Goal: Transaction & Acquisition: Purchase product/service

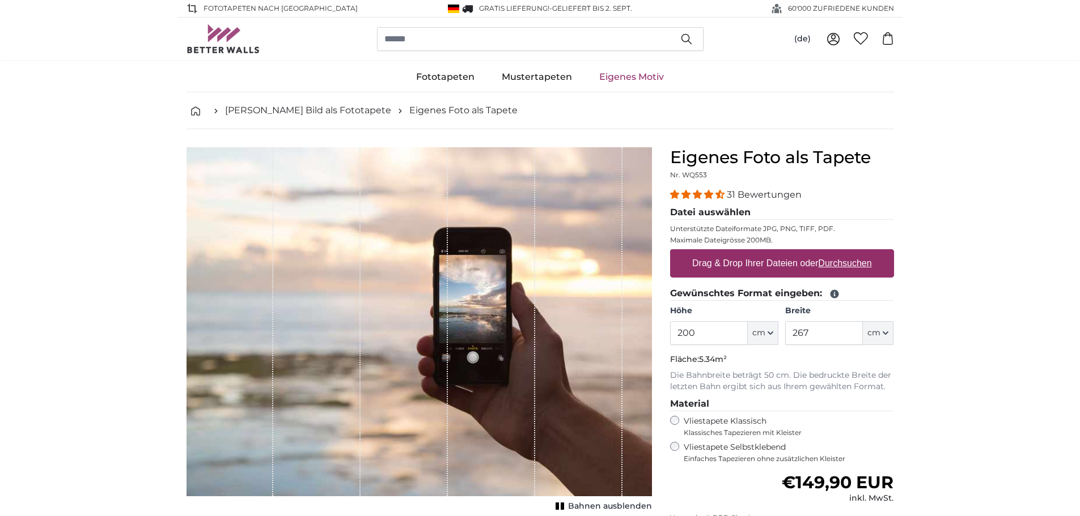
click at [728, 329] on input "200" at bounding box center [709, 333] width 78 height 24
type input "2"
type input "240"
click at [817, 332] on input "267" at bounding box center [824, 333] width 78 height 24
type input "2"
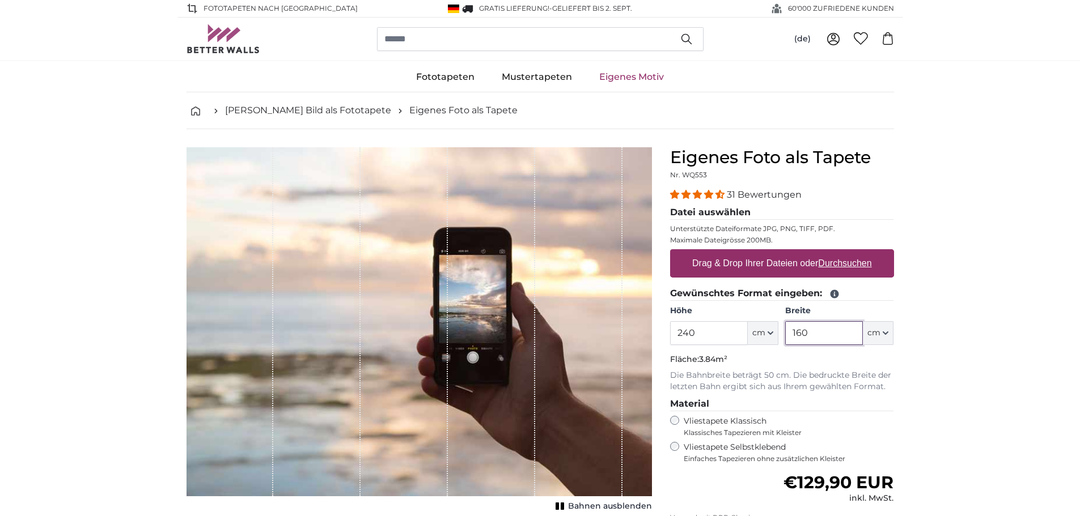
type input "160"
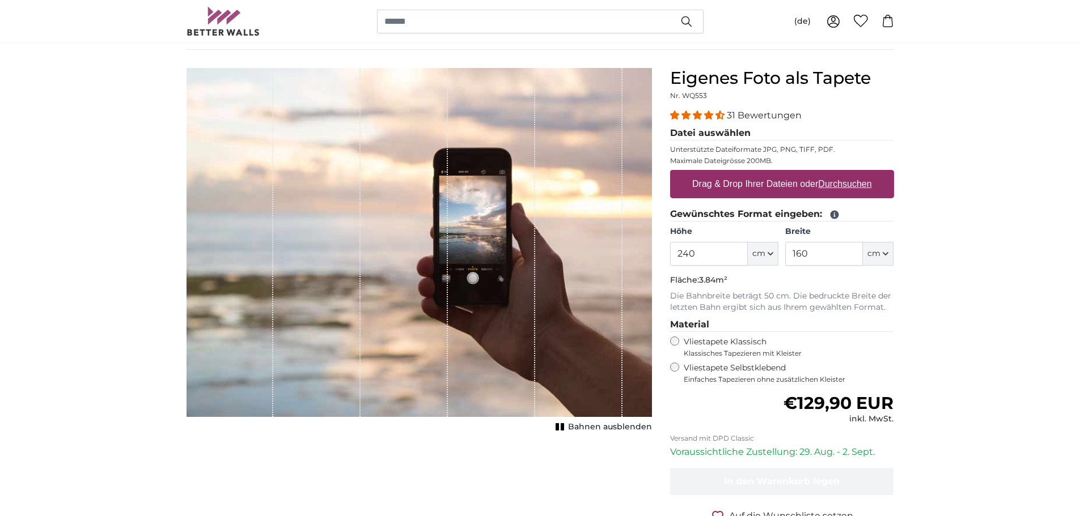
scroll to position [71, 0]
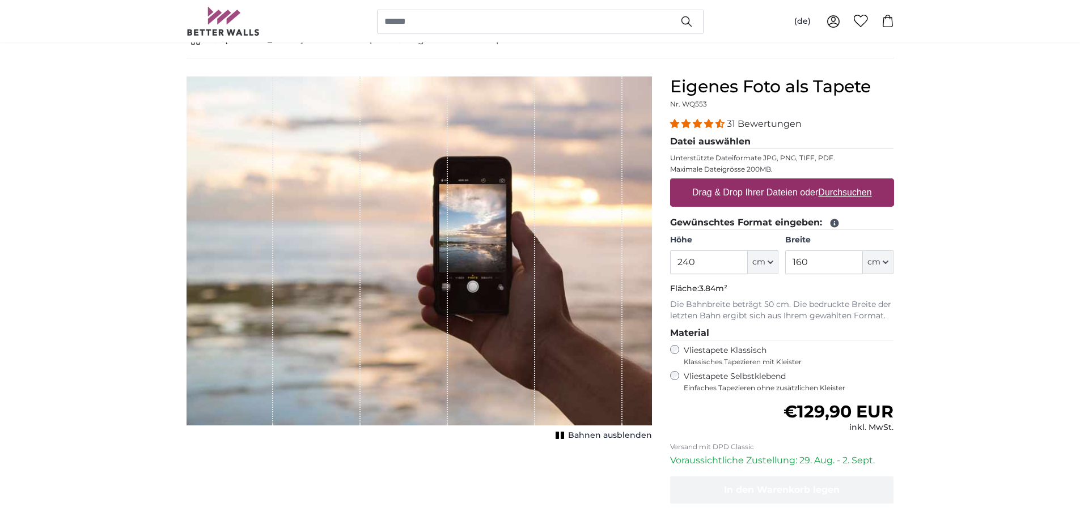
click at [788, 188] on label "Drag & Drop Ihrer Dateien oder Durchsuchen" at bounding box center [782, 192] width 189 height 23
click at [788, 182] on input "Drag & Drop Ihrer Dateien oder Durchsuchen" at bounding box center [782, 180] width 224 height 3
type input "**********"
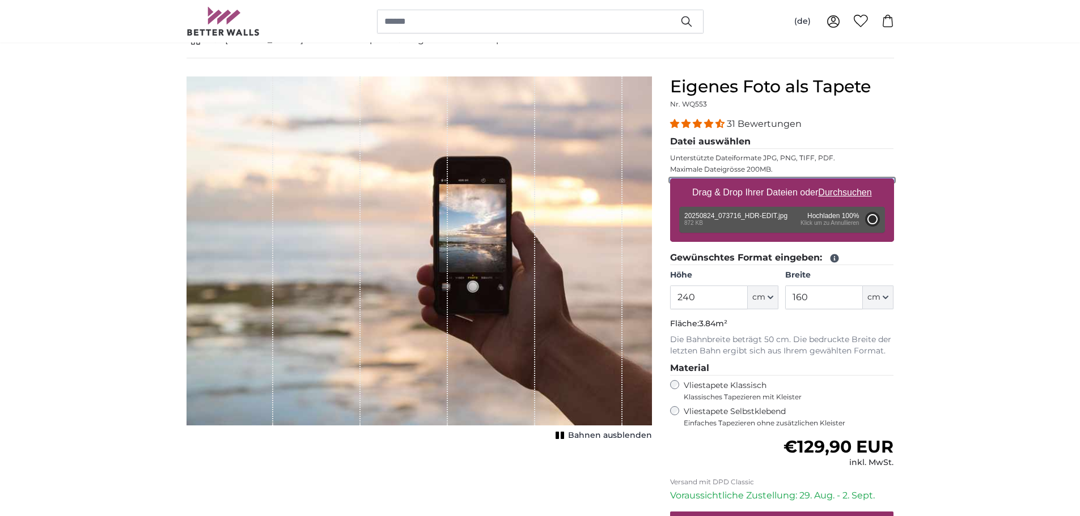
type input "200"
type input "134"
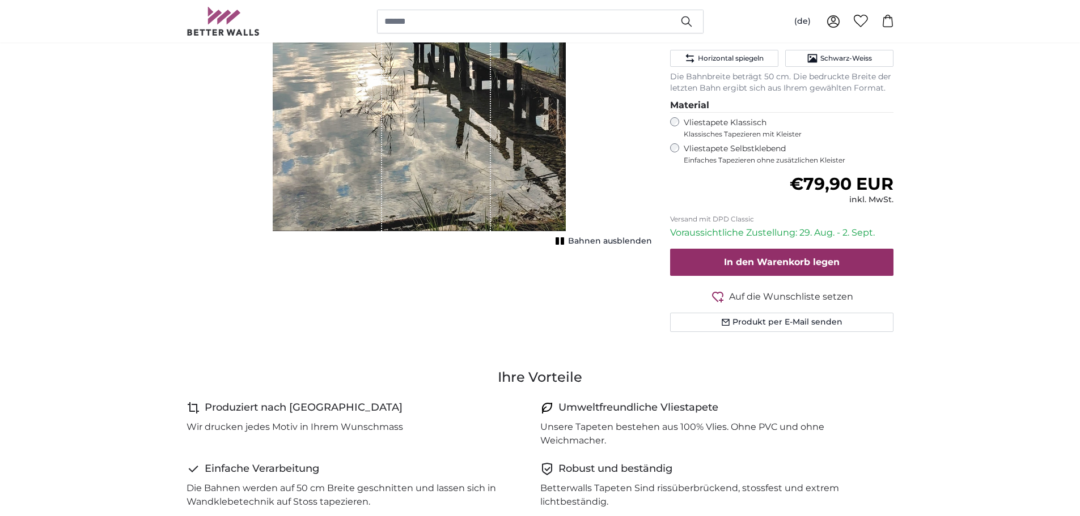
scroll to position [298, 0]
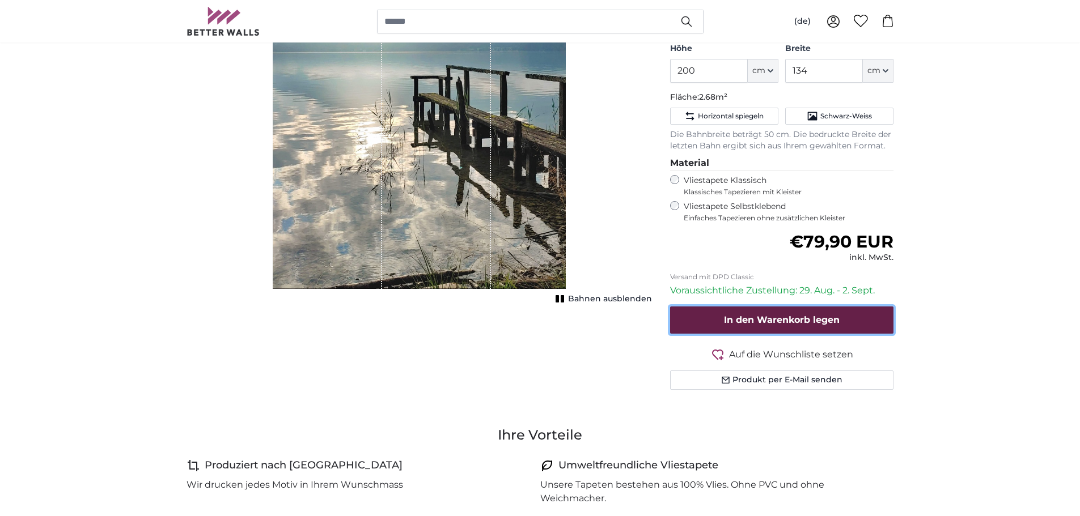
click at [742, 324] on span "In den Warenkorb legen" at bounding box center [782, 320] width 116 height 11
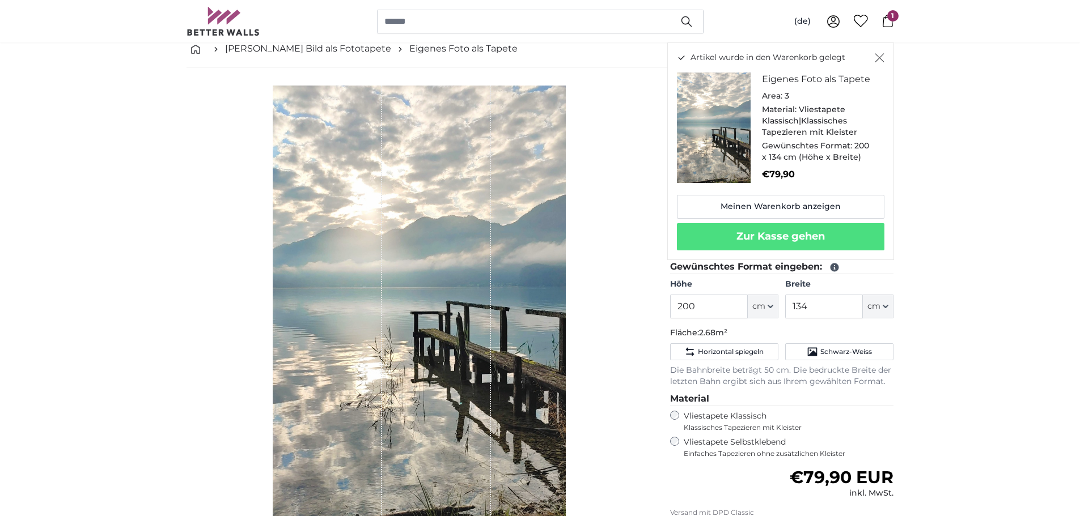
scroll to position [57, 0]
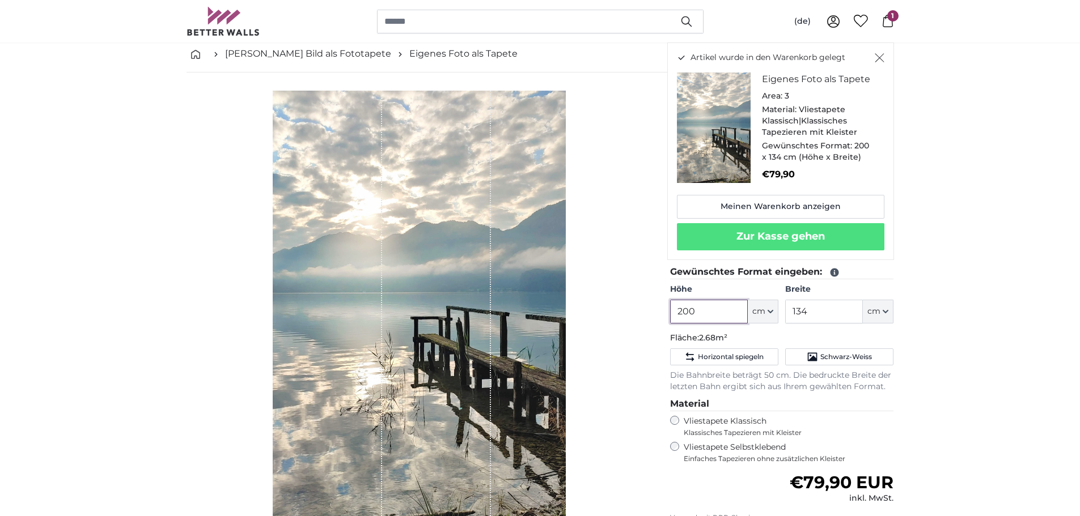
click at [720, 316] on input "200" at bounding box center [709, 312] width 78 height 24
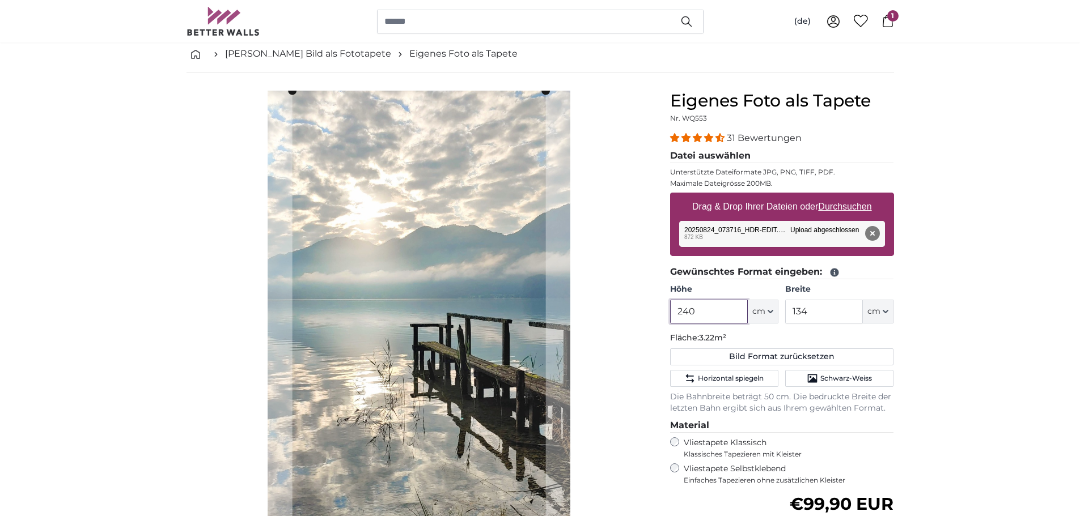
type input "240"
click at [821, 310] on input "134" at bounding box center [824, 312] width 78 height 24
type input "1"
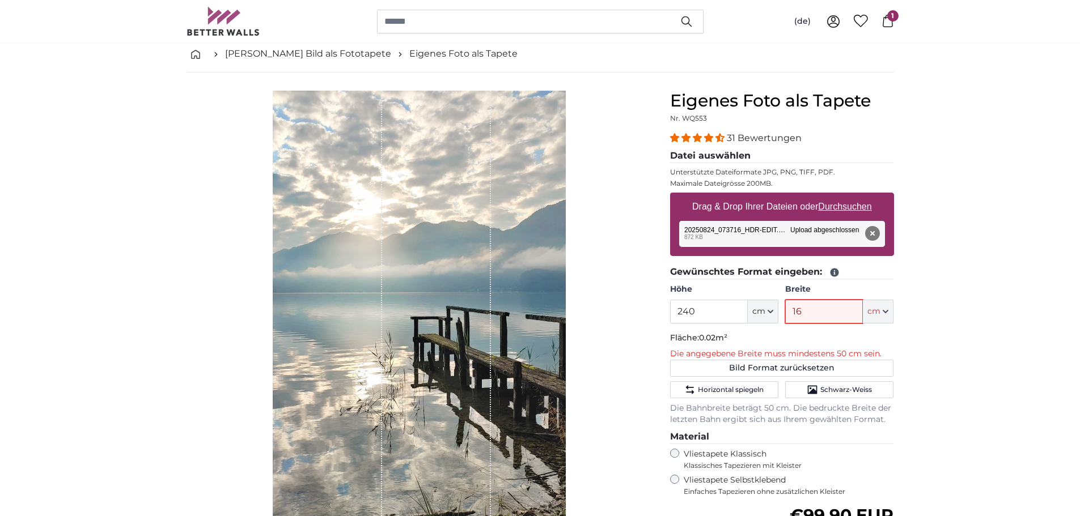
type input "160"
